Goal: Transaction & Acquisition: Purchase product/service

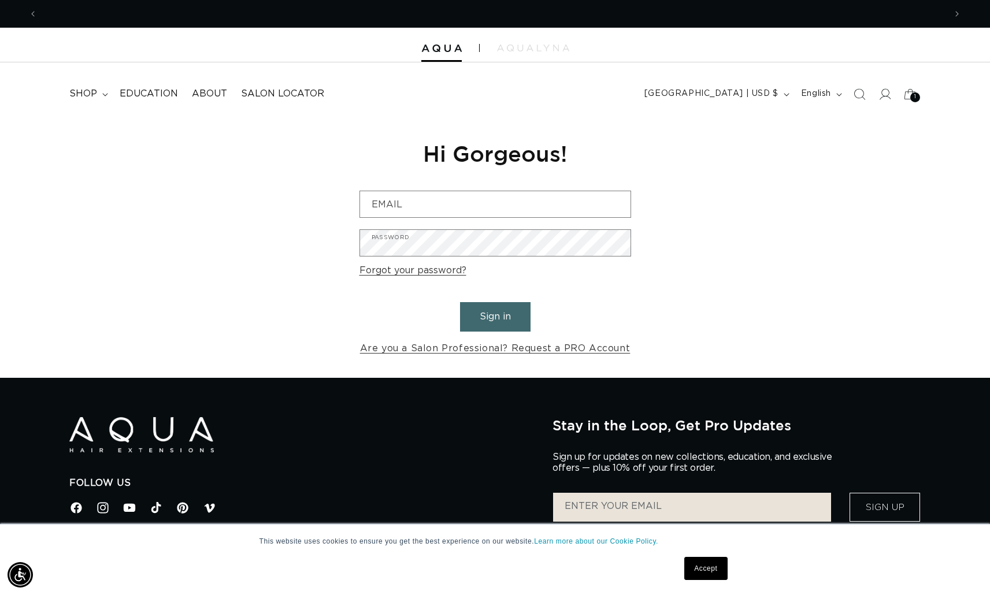
scroll to position [0, 1816]
